Goal: Find specific page/section: Find specific page/section

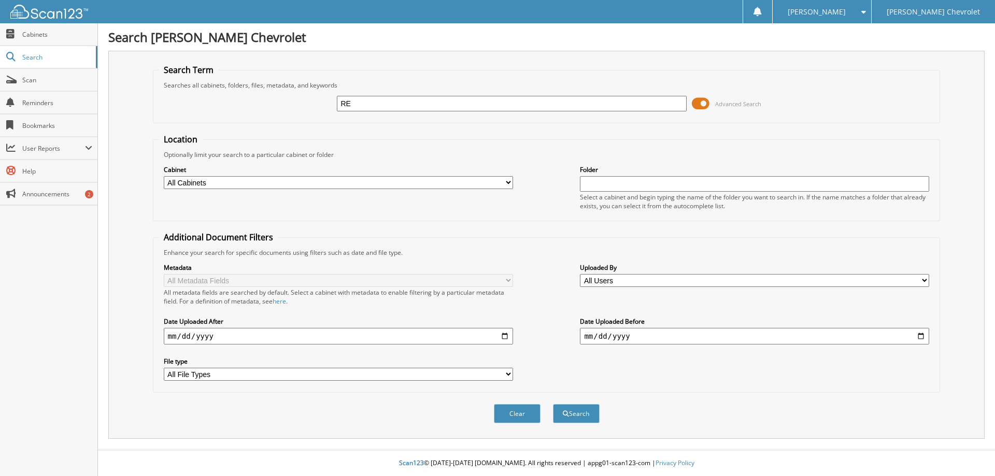
type input "[PERSON_NAME]"
click at [696, 105] on span at bounding box center [701, 104] width 18 height 16
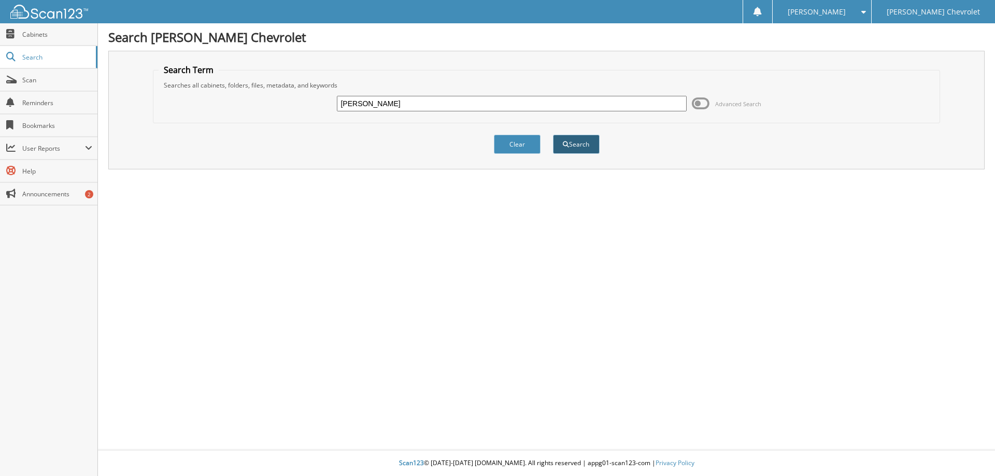
click at [579, 145] on button "Search" at bounding box center [576, 144] width 47 height 19
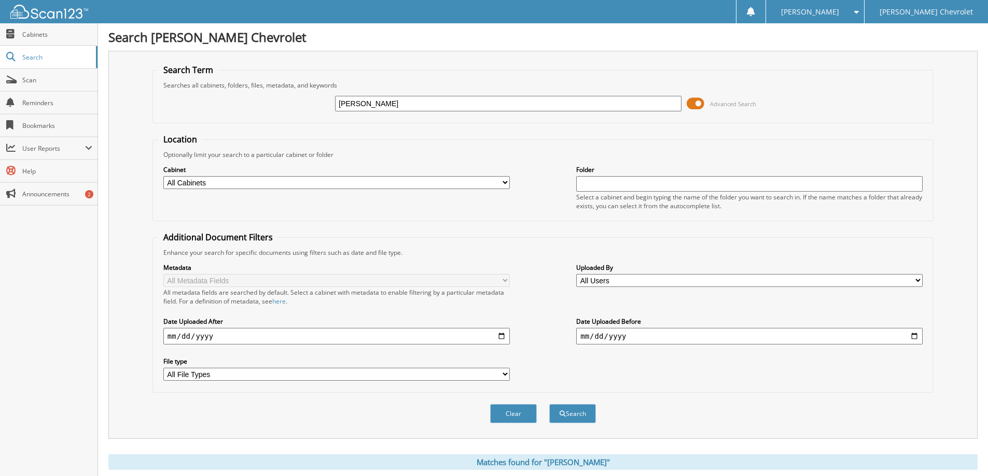
click at [689, 104] on span at bounding box center [695, 104] width 18 height 16
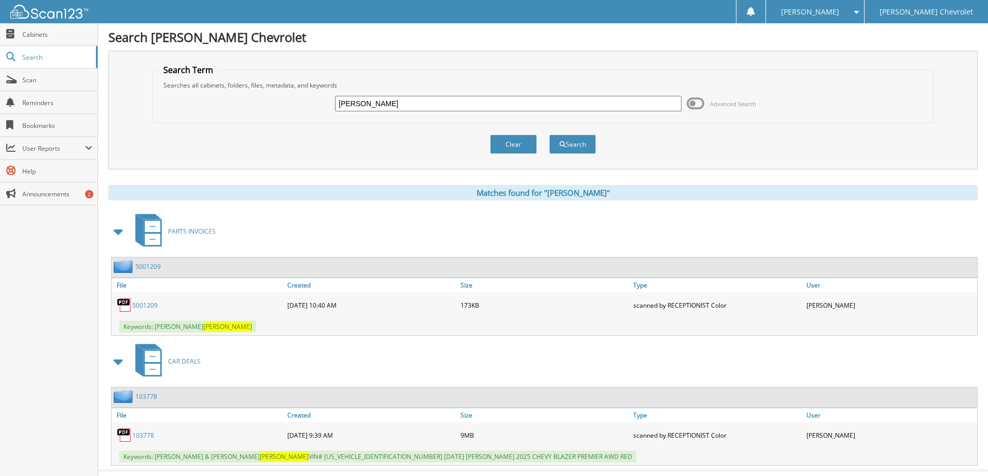
scroll to position [21, 0]
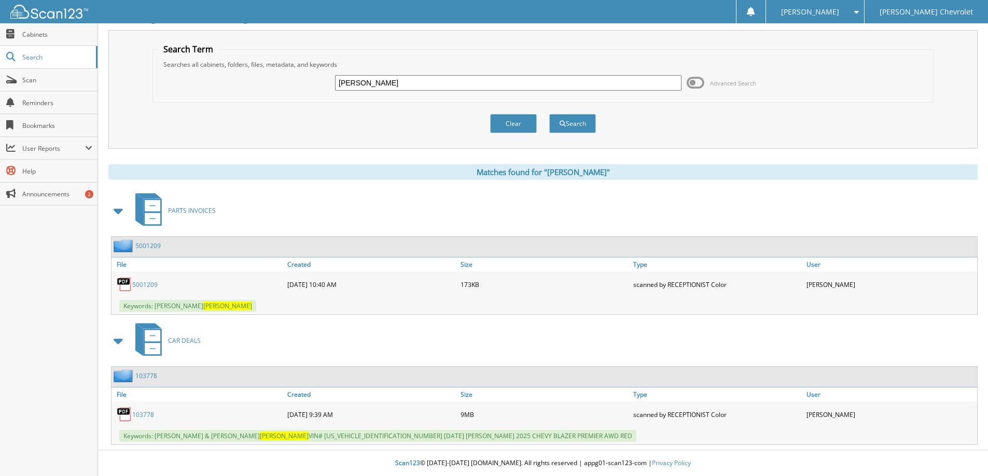
click at [147, 416] on link "103778" at bounding box center [143, 415] width 22 height 9
